Goal: Use online tool/utility: Utilize a website feature to perform a specific function

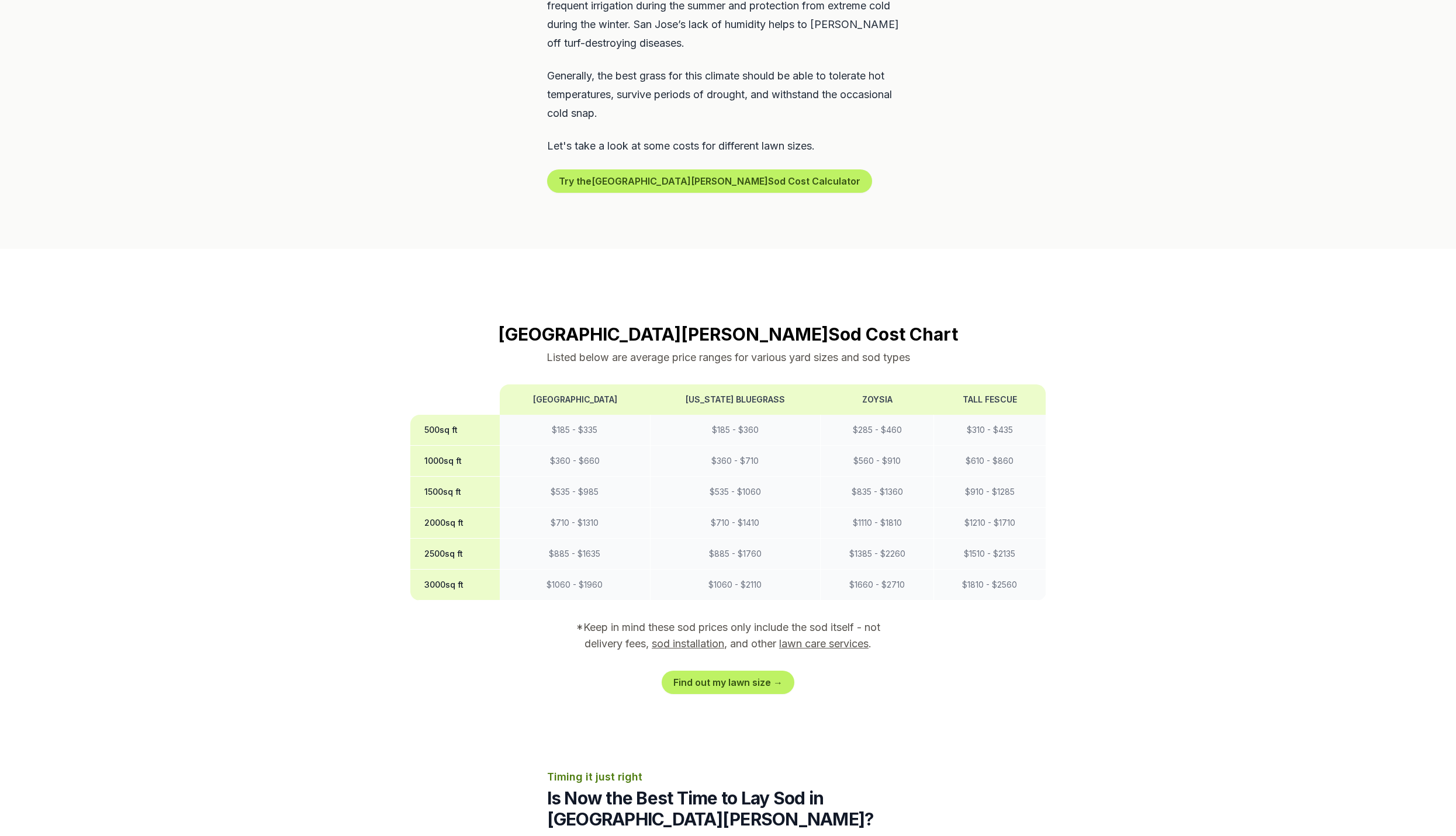
scroll to position [762, 0]
click at [742, 671] on link "Find out my lawn size →" at bounding box center [728, 682] width 133 height 24
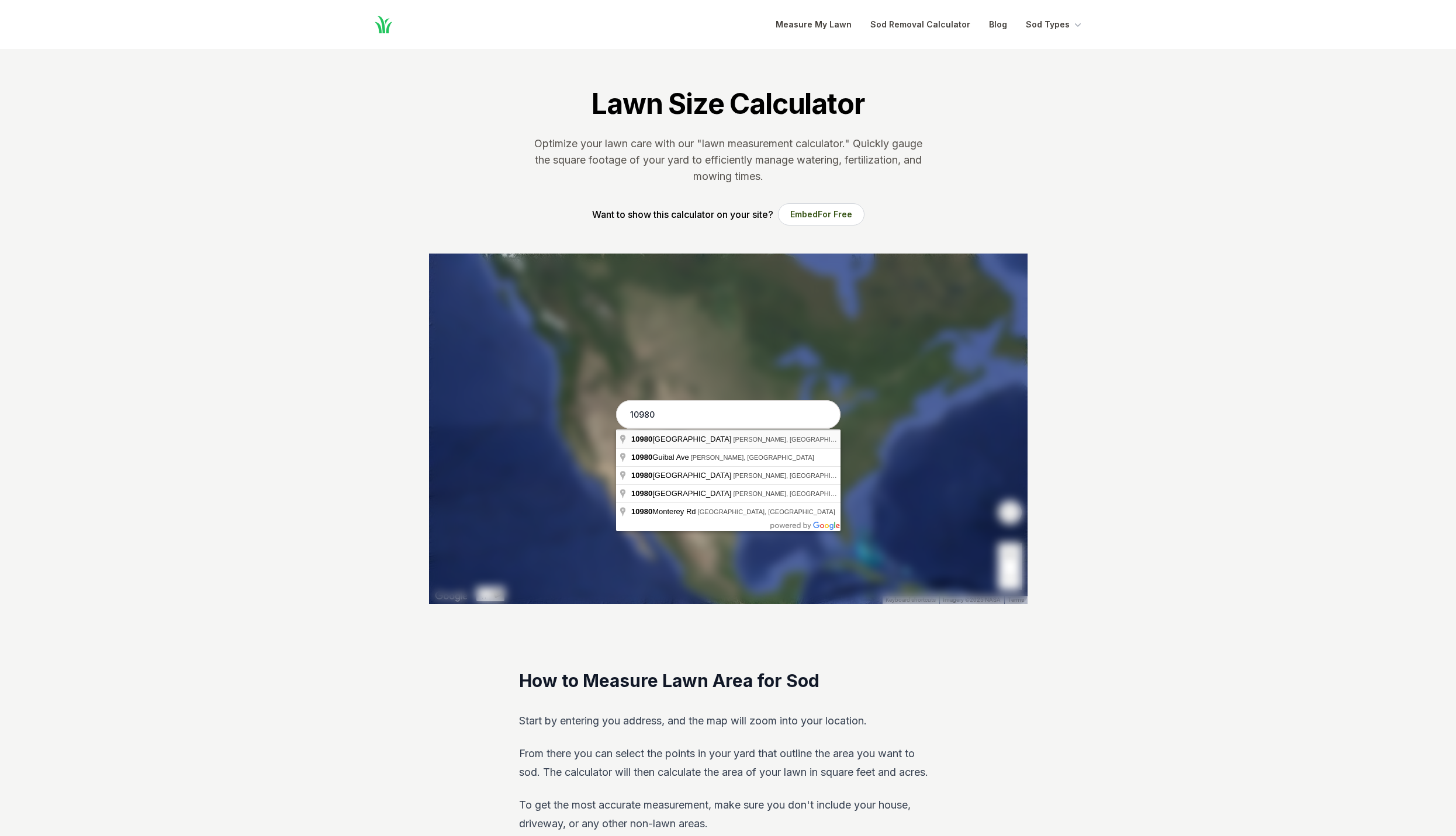
type input "[STREET_ADDRESS]"
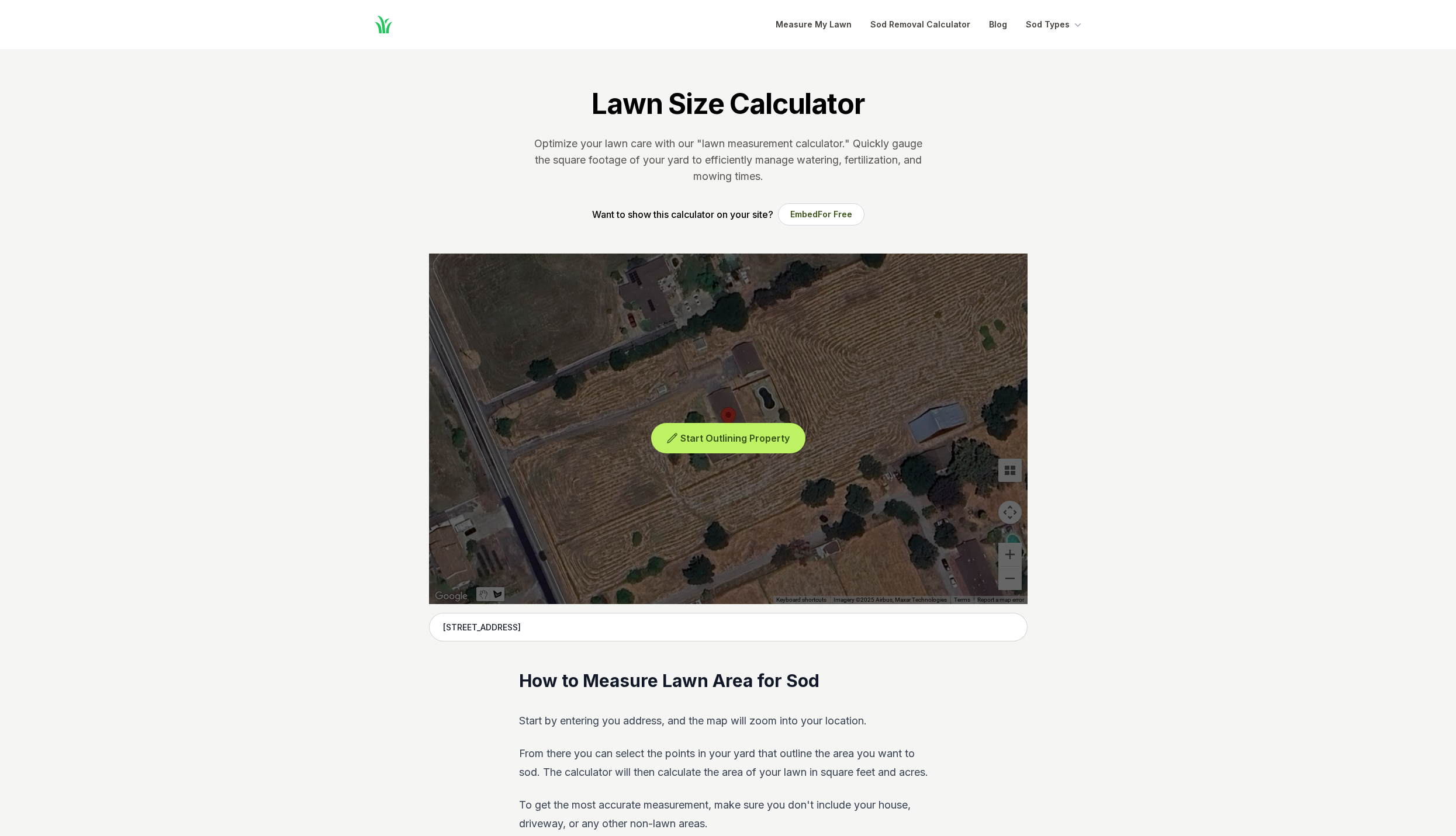
click at [706, 437] on span "Start Outlining Property" at bounding box center [735, 438] width 110 height 11
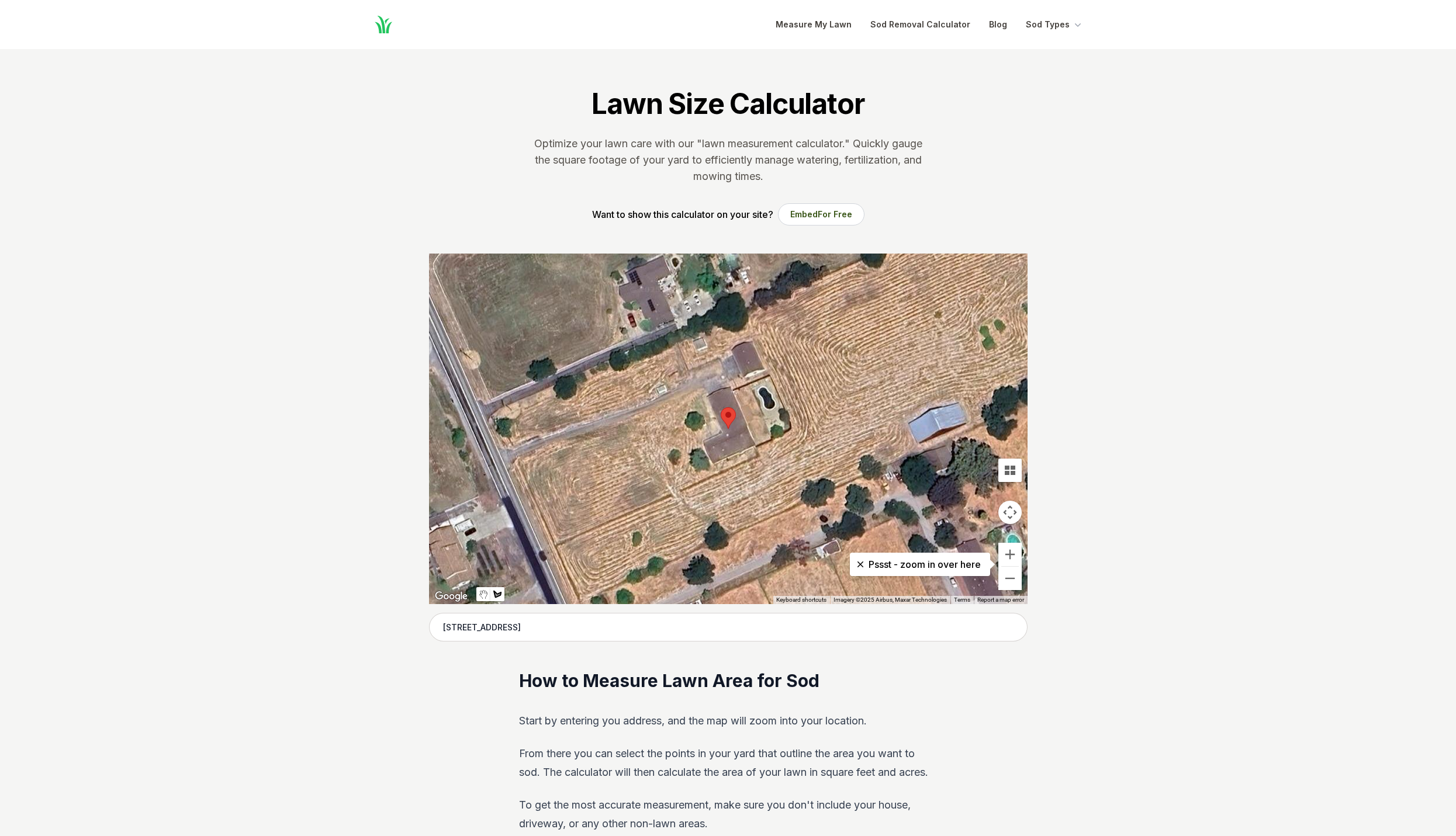
scroll to position [1, 0]
drag, startPoint x: 520, startPoint y: 459, endPoint x: 526, endPoint y: 457, distance: 6.3
click at [526, 457] on div at bounding box center [728, 428] width 599 height 351
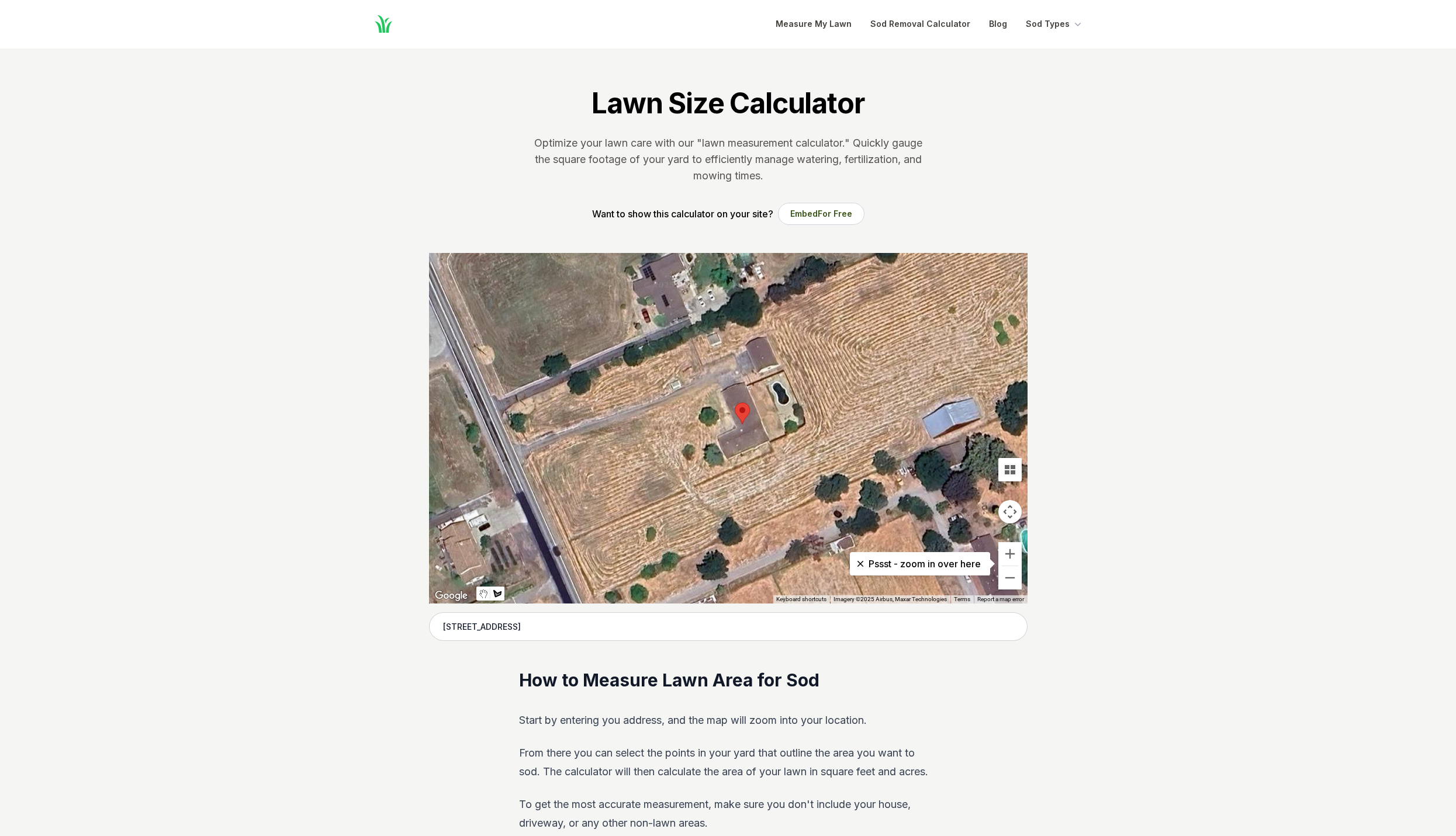
click at [532, 453] on div at bounding box center [728, 428] width 599 height 351
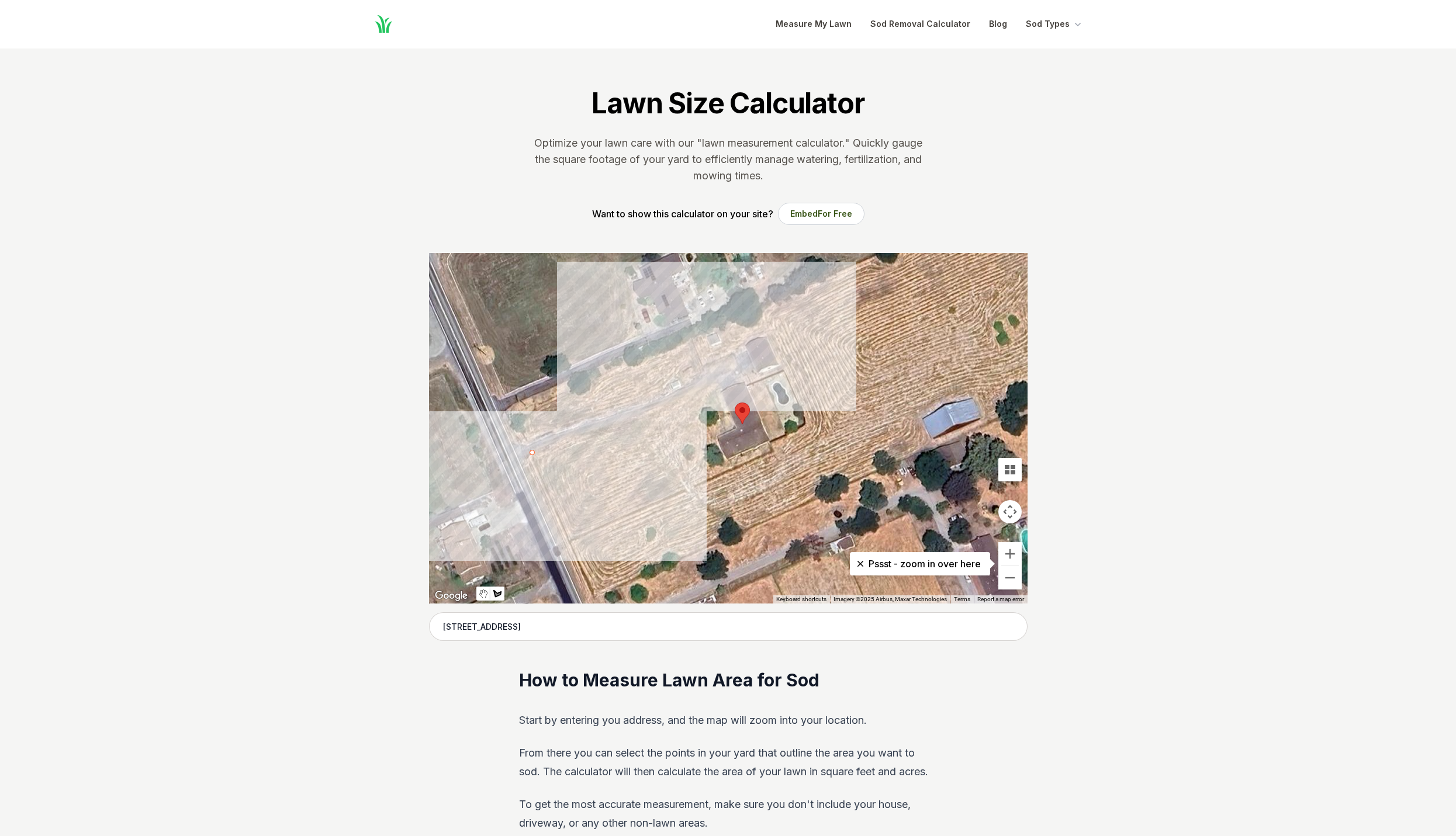
click at [713, 388] on div at bounding box center [728, 428] width 599 height 351
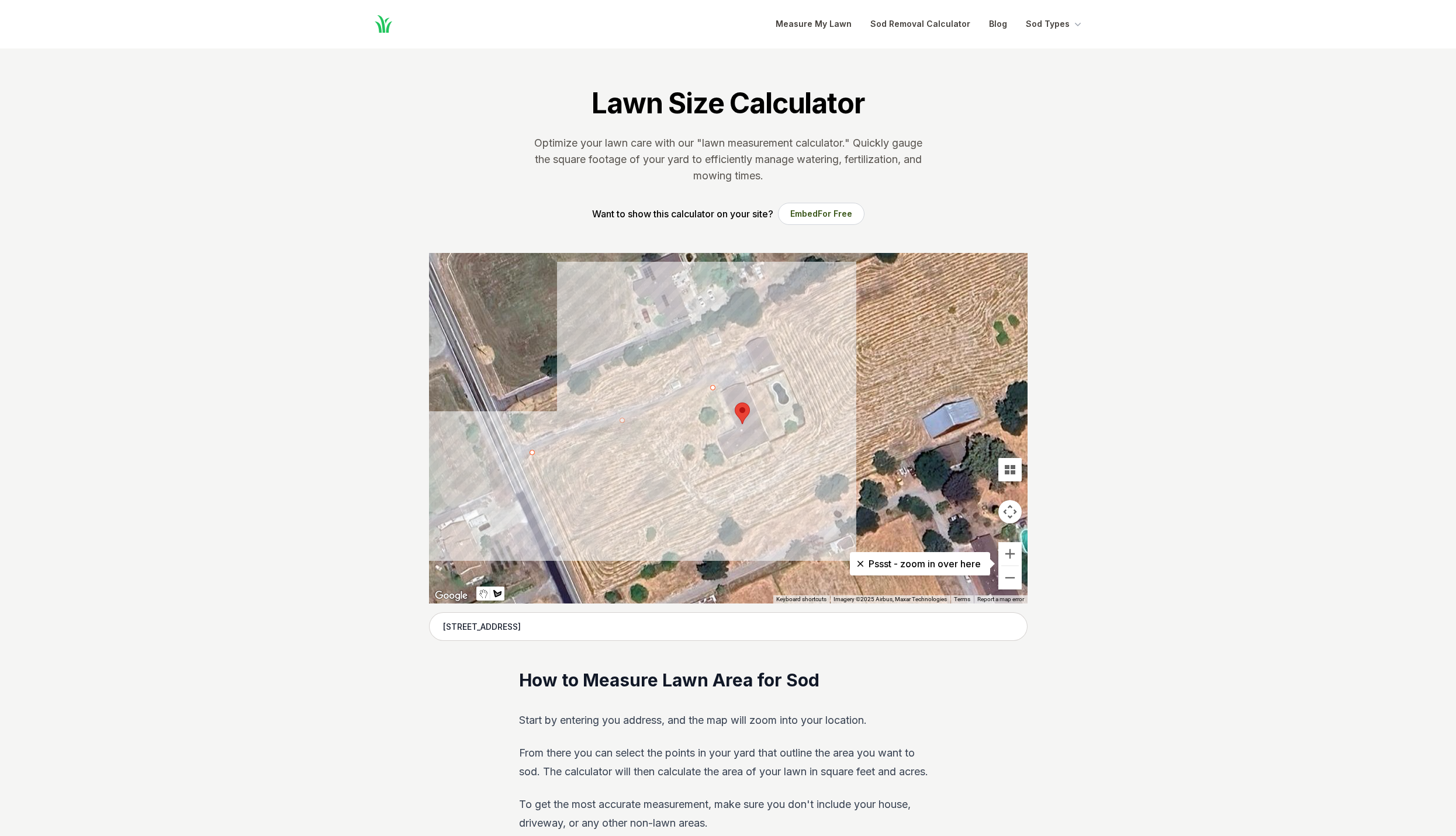
click at [728, 429] on div at bounding box center [728, 428] width 599 height 351
click at [711, 435] on div at bounding box center [728, 428] width 599 height 351
click at [731, 471] on div at bounding box center [728, 428] width 599 height 351
click at [573, 539] on div at bounding box center [728, 428] width 599 height 351
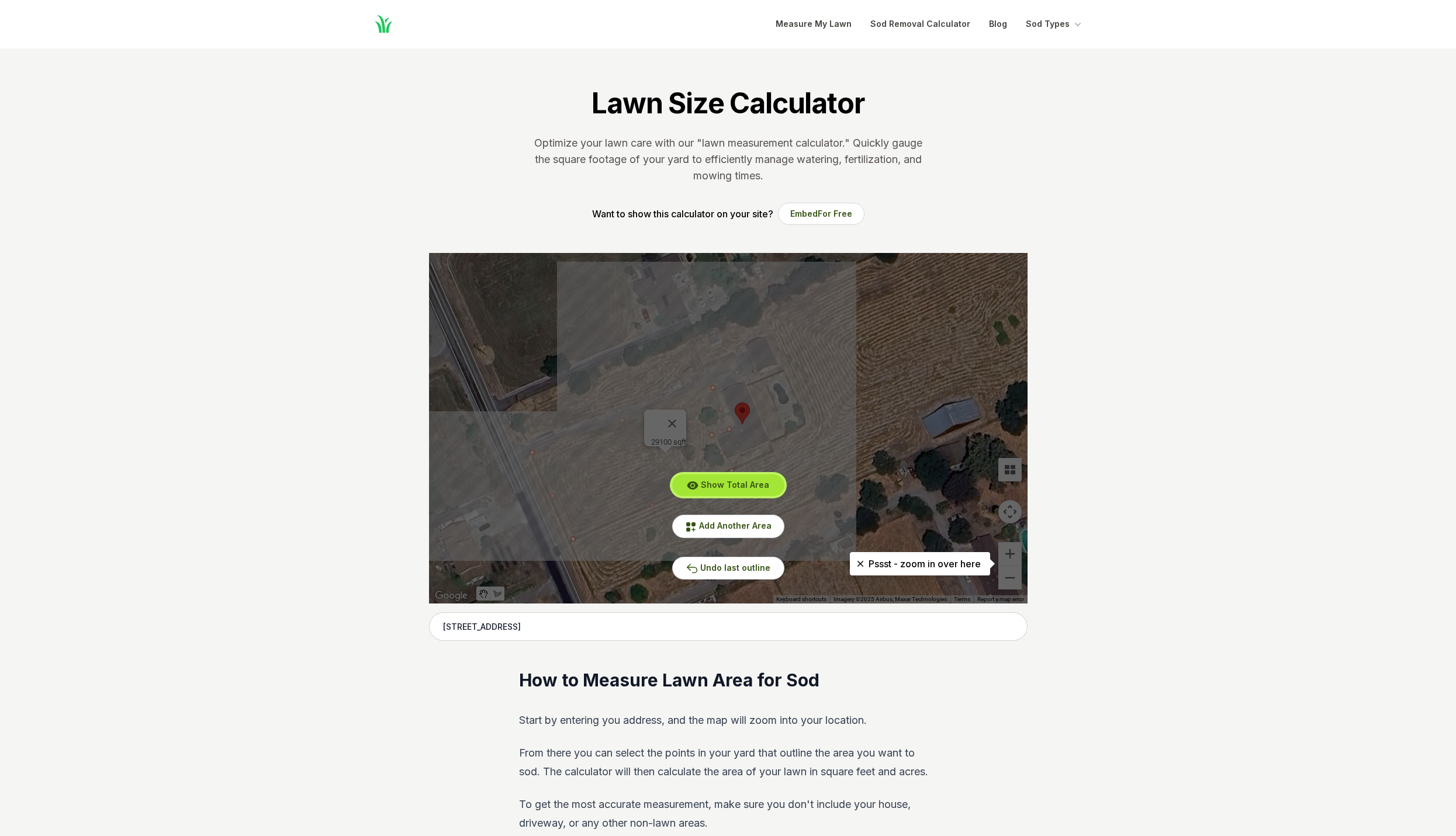
click at [742, 483] on span "Show Total Area" at bounding box center [735, 484] width 68 height 10
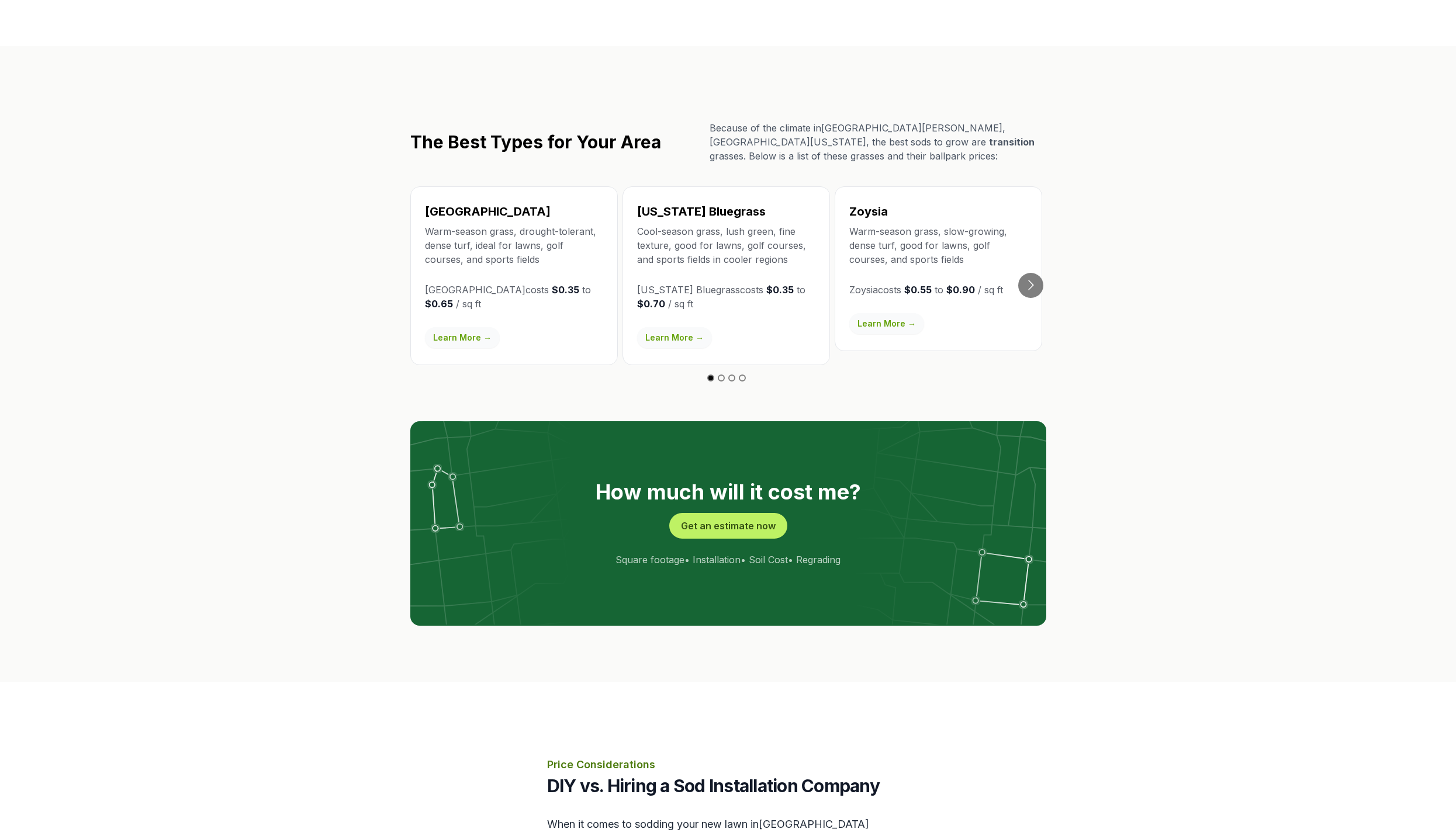
scroll to position [2023, 0]
